Goal: Transaction & Acquisition: Purchase product/service

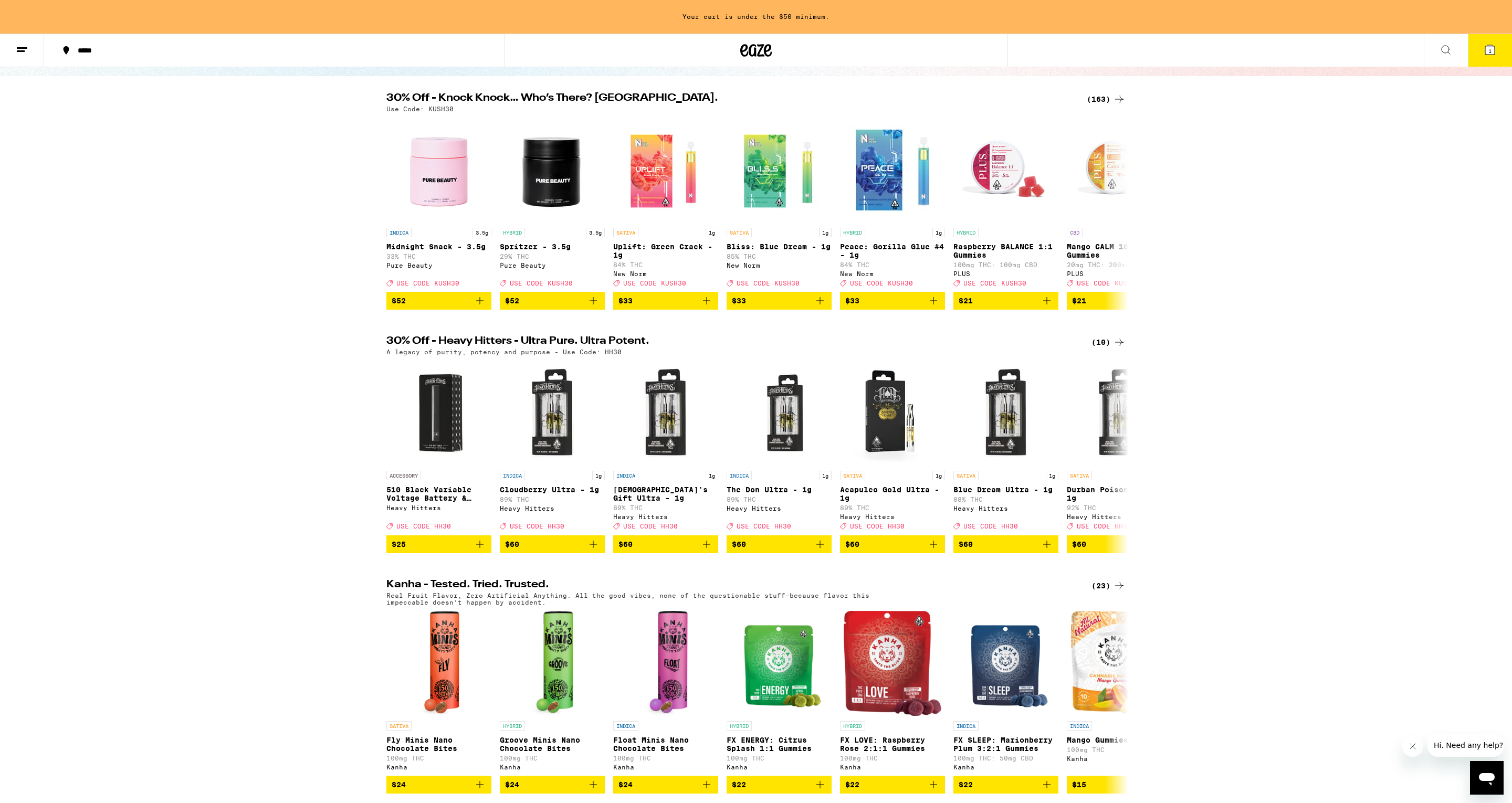
click at [1106, 348] on div "(10)" at bounding box center [1109, 342] width 34 height 12
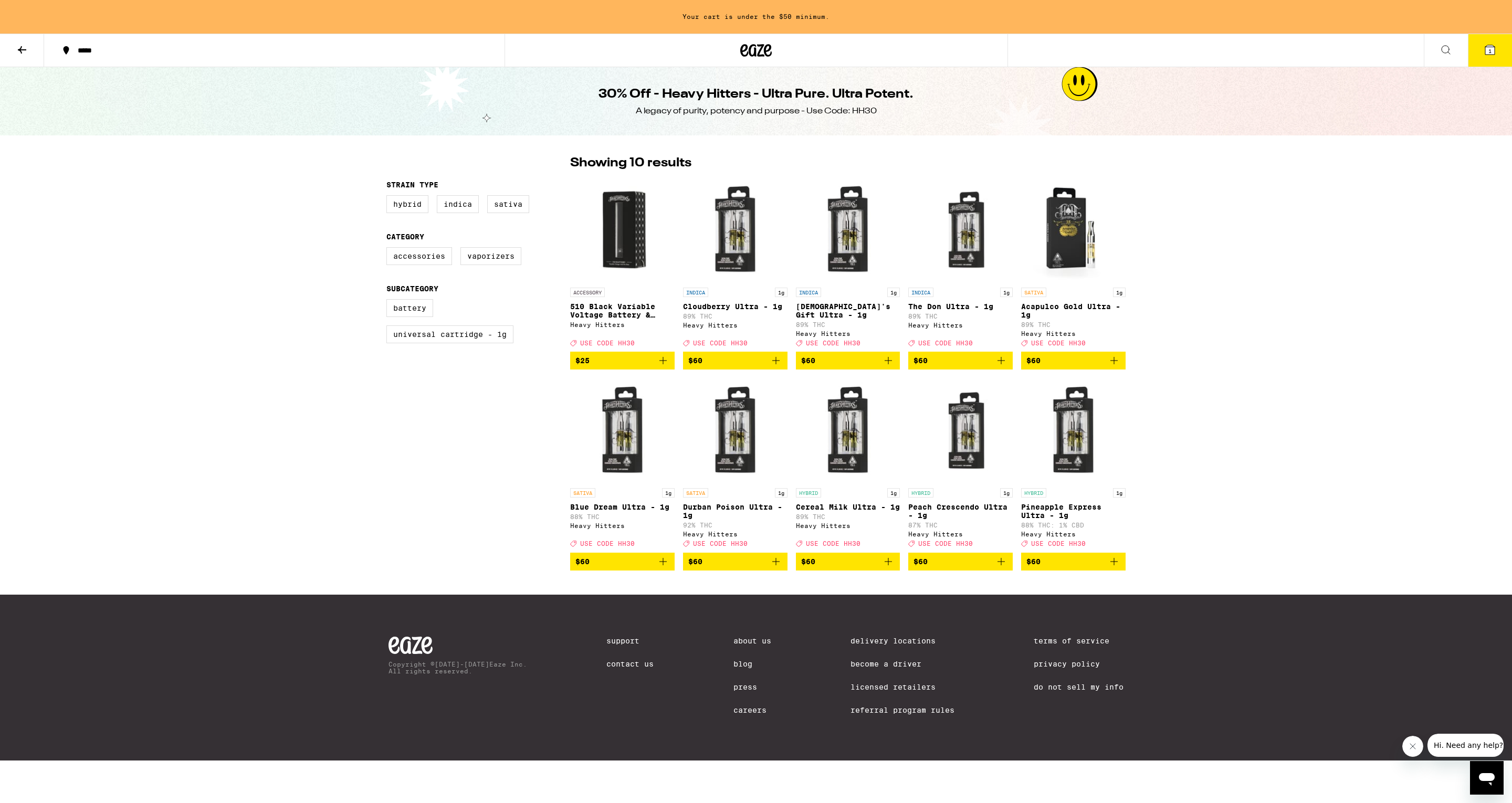
click at [624, 248] on img "Open page for 510 Black Variable Voltage Battery & Charger from Heavy Hitters" at bounding box center [622, 230] width 104 height 105
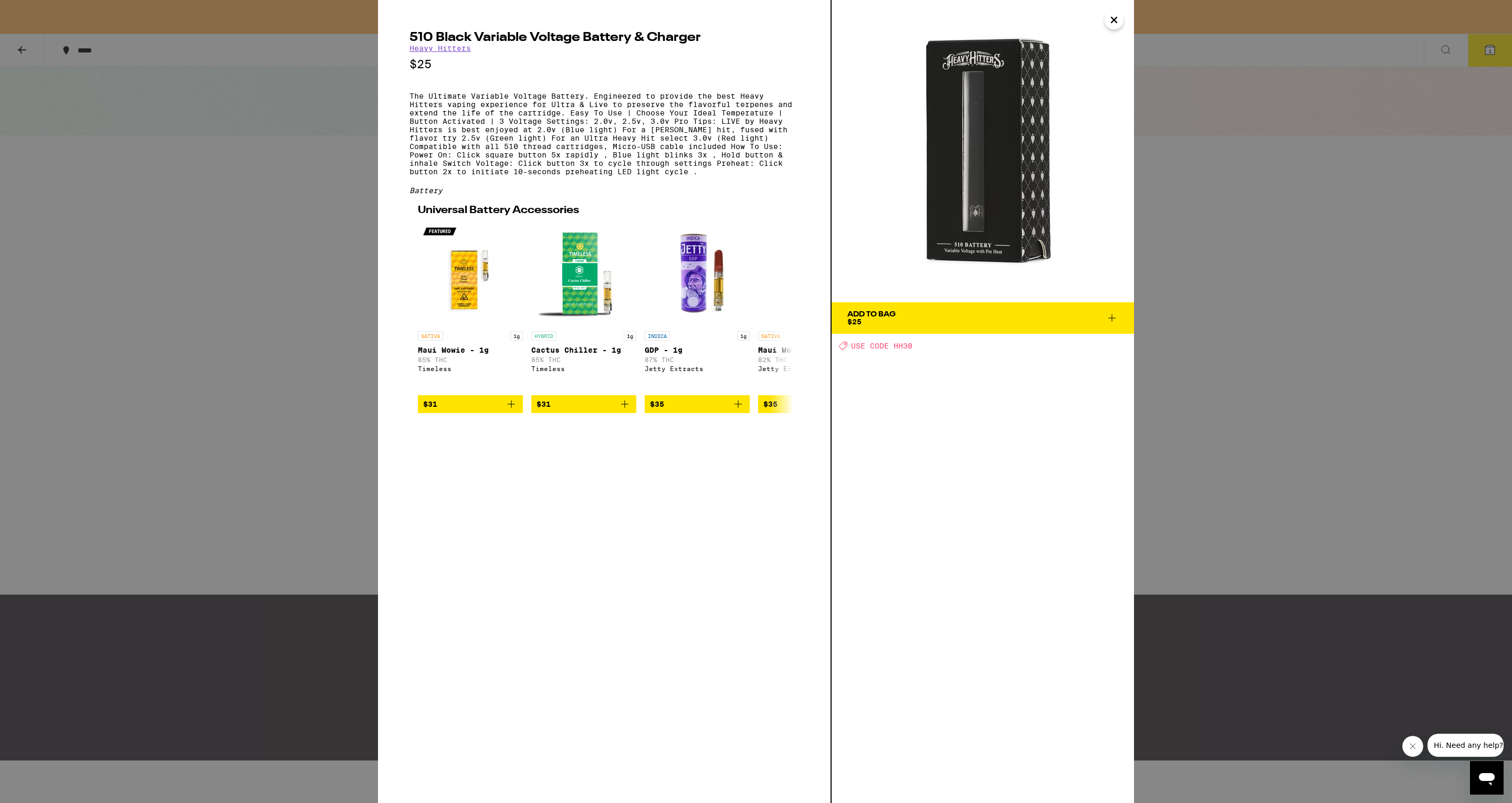
click at [1364, 332] on div "510 Black Variable Voltage Battery & Charger Heavy Hitters $25 The Ultimate Var…" at bounding box center [756, 402] width 1512 height 803
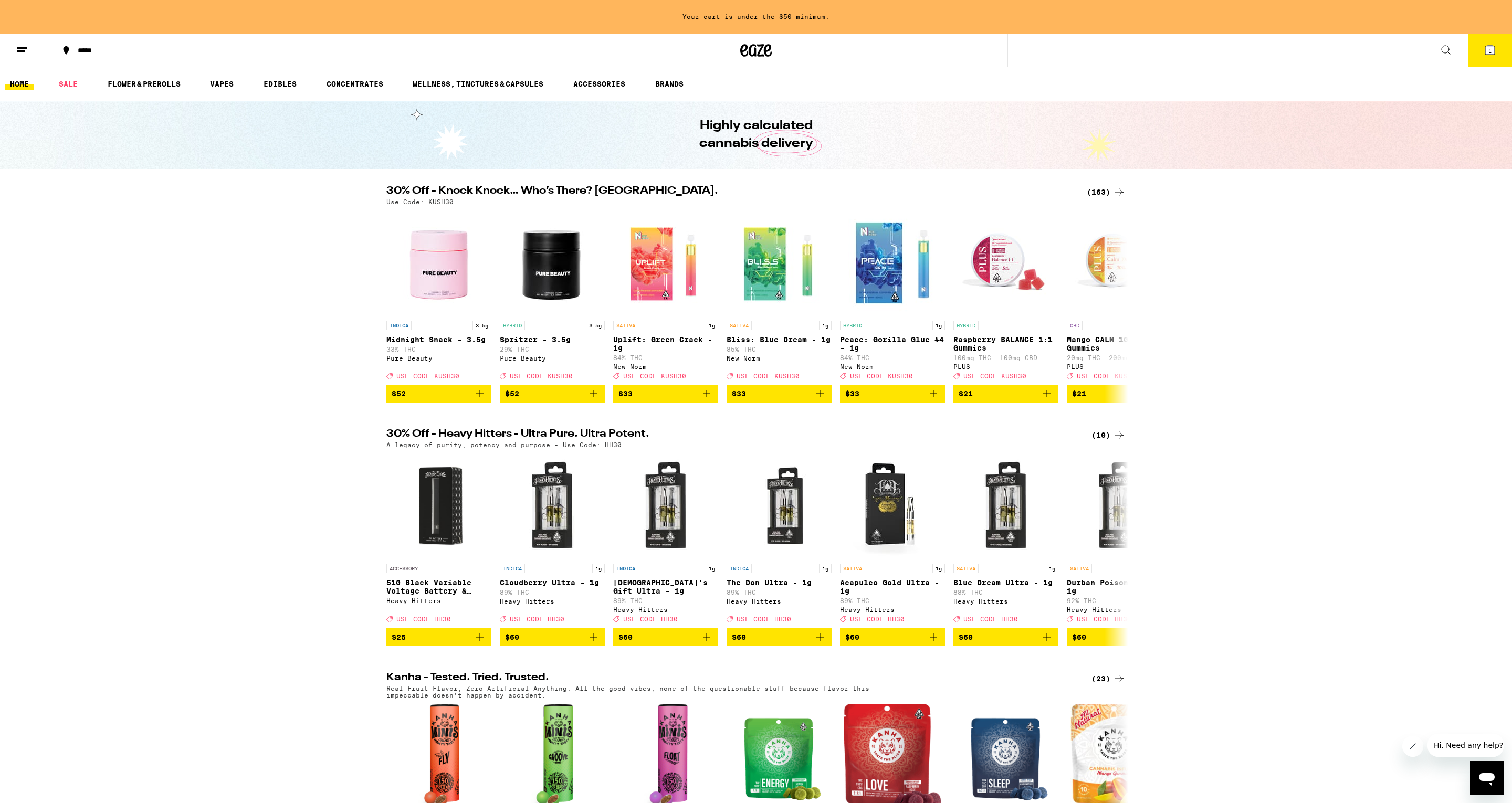
click at [1450, 52] on button at bounding box center [1446, 50] width 44 height 33
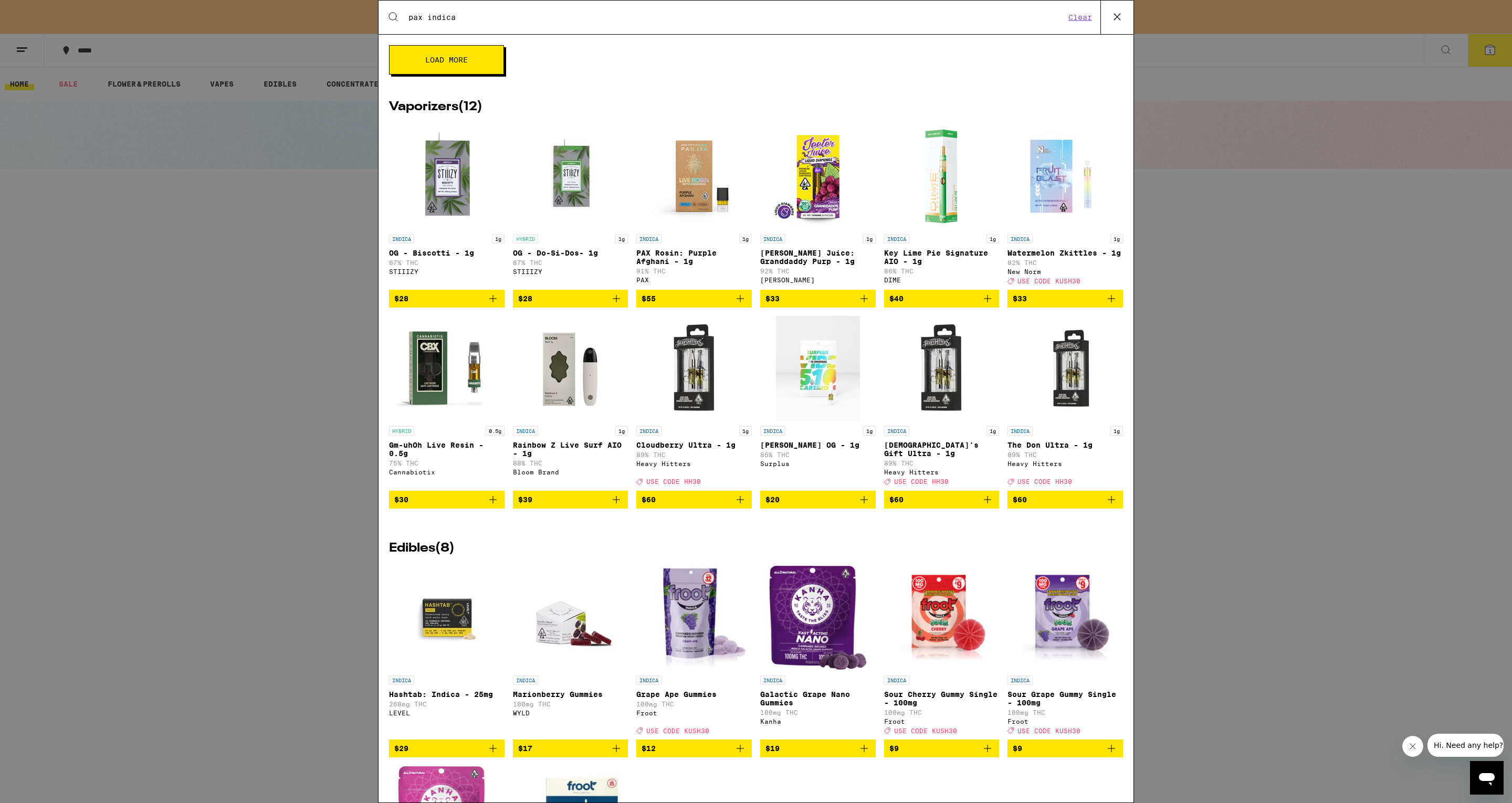
scroll to position [429, 0]
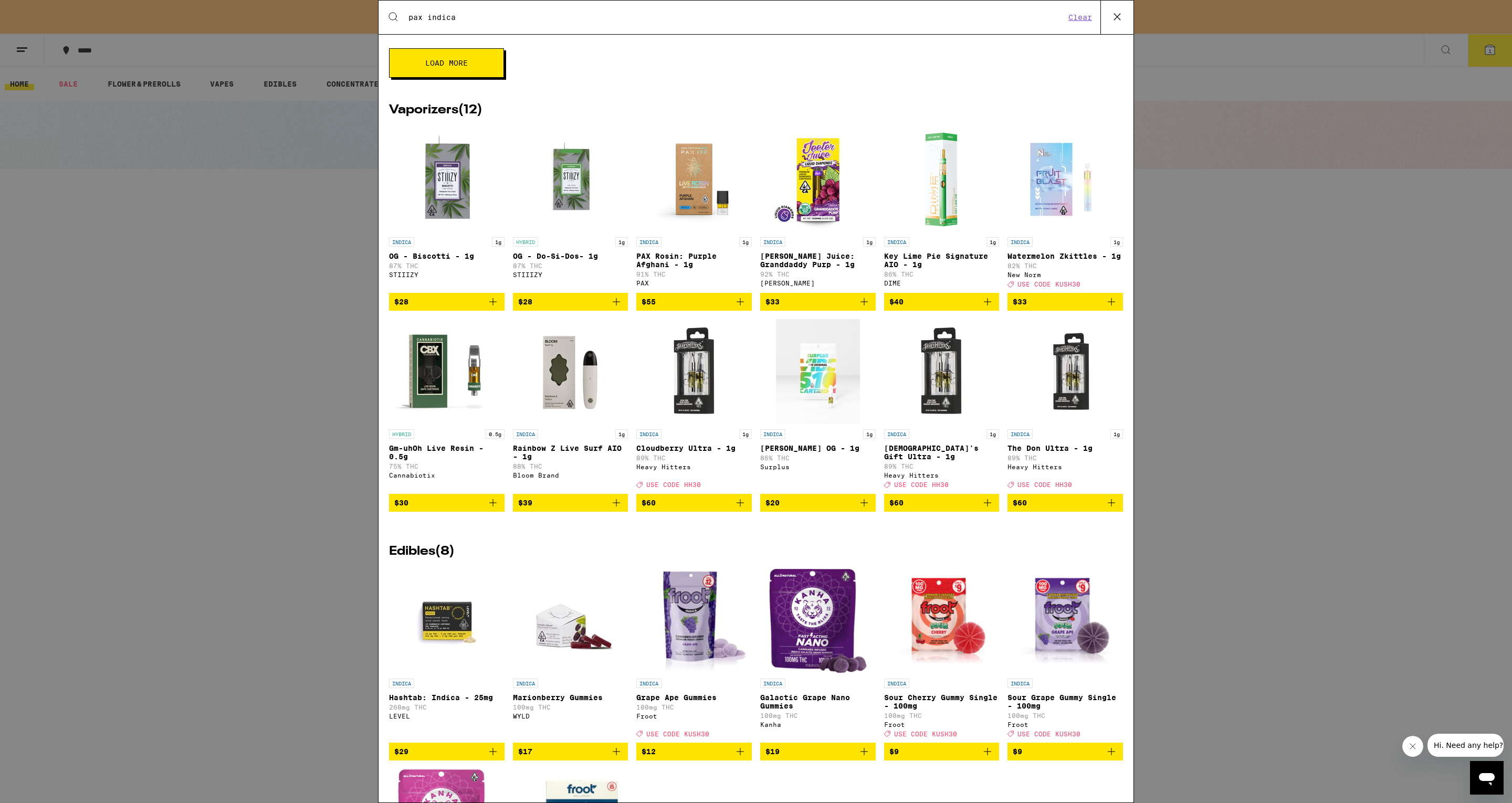
type input "pax indica"
click at [579, 510] on span "$39" at bounding box center [571, 502] width 105 height 12
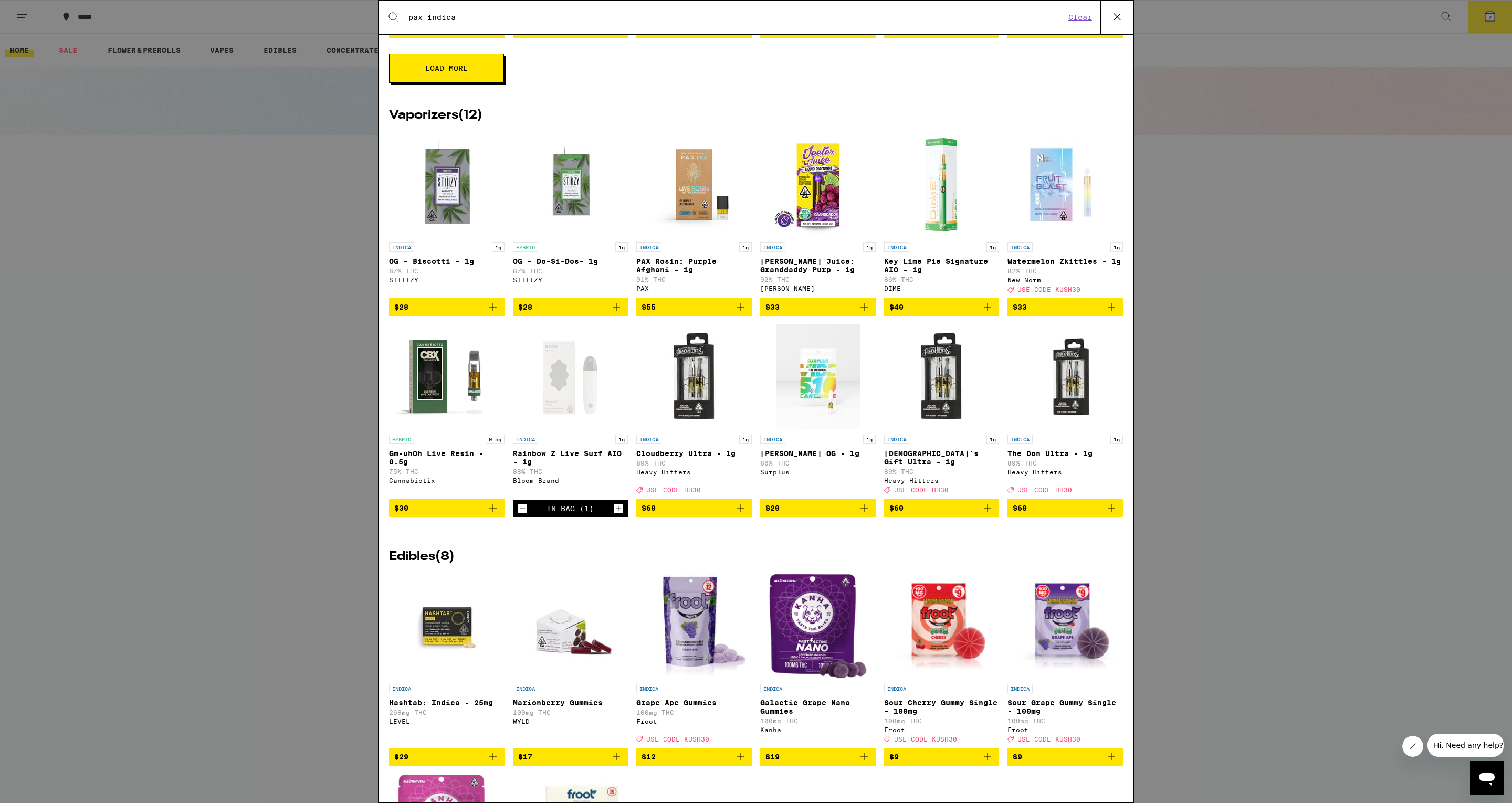
click at [1273, 489] on div "Search for Products pax indica Clear 47 results for "pax indica" Flowers ( 15 )…" at bounding box center [756, 402] width 1512 height 803
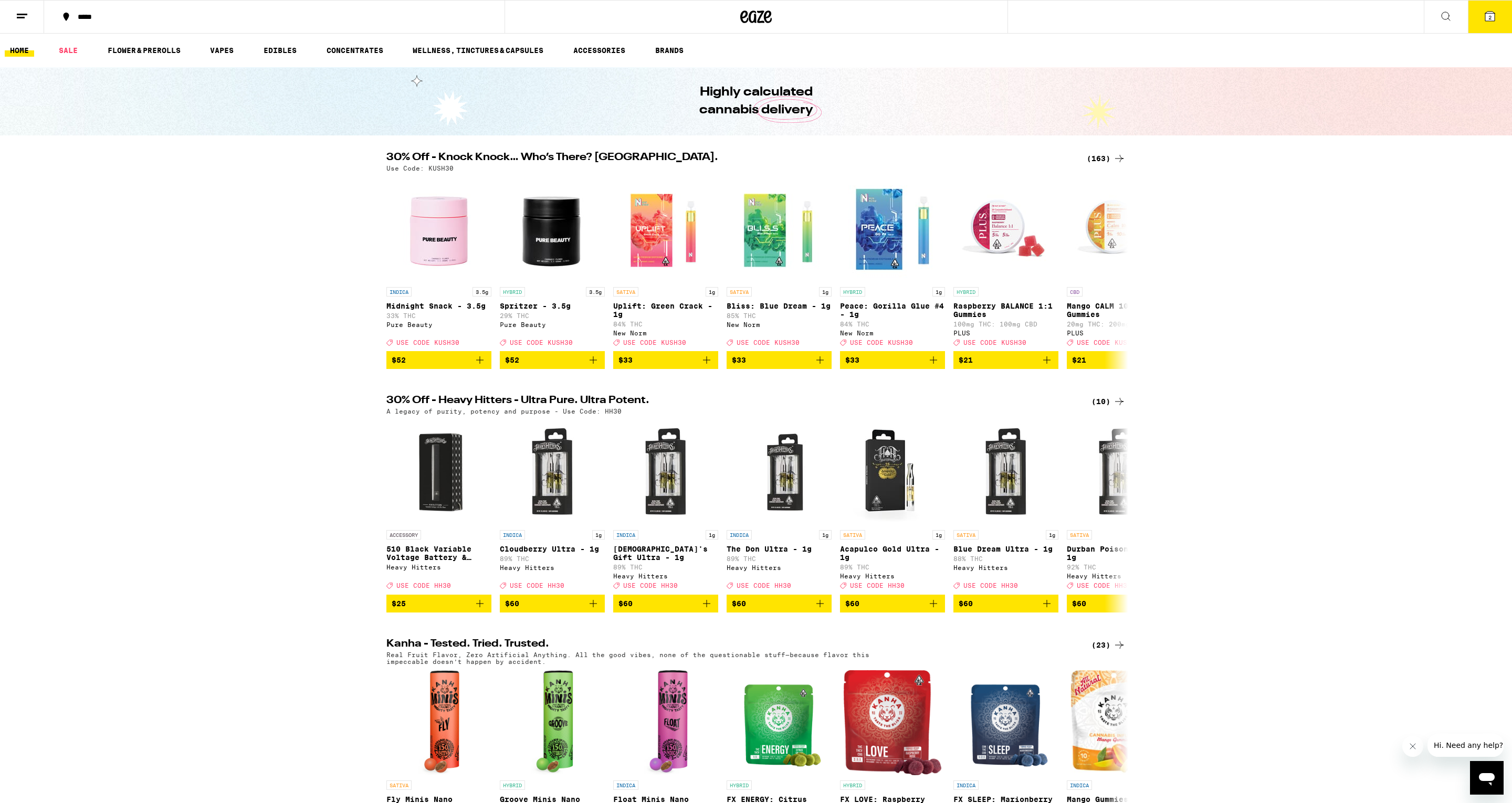
click at [1102, 157] on div "(163)" at bounding box center [1106, 158] width 39 height 12
